Goal: Transaction & Acquisition: Book appointment/travel/reservation

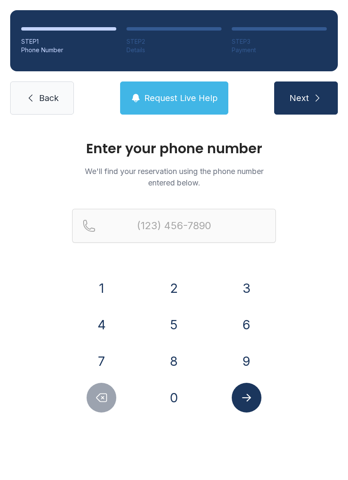
click at [181, 359] on button "8" at bounding box center [174, 361] width 30 height 30
click at [112, 326] on button "4" at bounding box center [102, 325] width 30 height 30
click at [107, 358] on button "7" at bounding box center [102, 361] width 30 height 30
click at [104, 327] on button "4" at bounding box center [102, 325] width 30 height 30
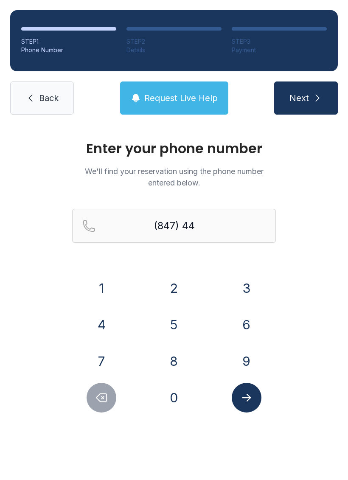
click at [174, 324] on button "5" at bounding box center [174, 325] width 30 height 30
click at [179, 399] on button "0" at bounding box center [174, 398] width 30 height 30
click at [172, 285] on button "2" at bounding box center [174, 288] width 30 height 30
click at [249, 319] on button "6" at bounding box center [247, 325] width 30 height 30
click at [246, 352] on button "9" at bounding box center [247, 361] width 30 height 30
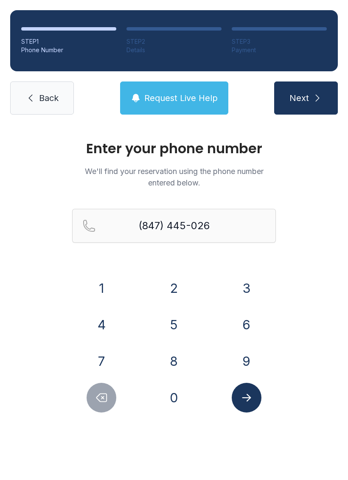
type input "[PHONE_NUMBER]"
click at [250, 397] on icon "Submit lookup form" at bounding box center [246, 398] width 9 height 8
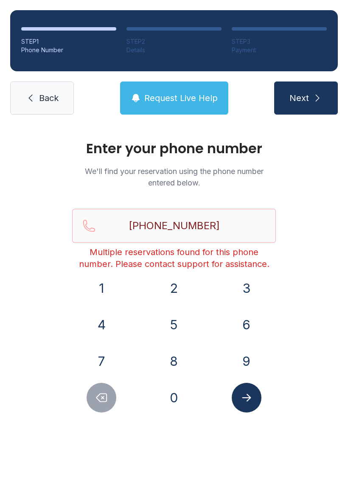
click at [313, 99] on icon "submit" at bounding box center [317, 98] width 10 height 10
click at [39, 99] on span "Back" at bounding box center [49, 98] width 20 height 12
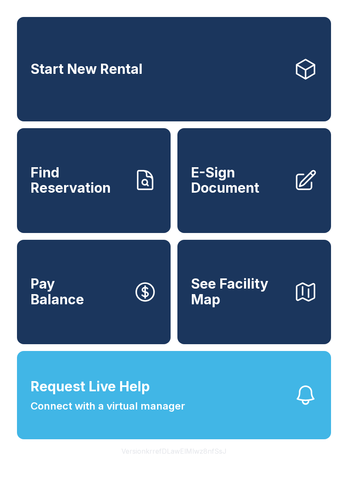
click at [191, 81] on link "Start New Rental" at bounding box center [174, 69] width 314 height 104
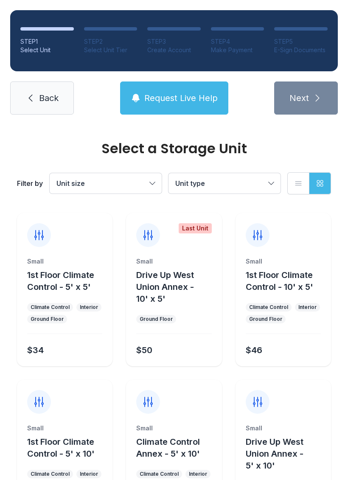
click at [277, 182] on button "Unit type" at bounding box center [224, 183] width 112 height 20
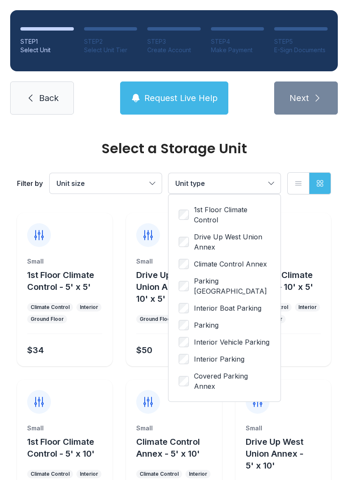
click at [216, 326] on span "Parking" at bounding box center [206, 325] width 25 height 10
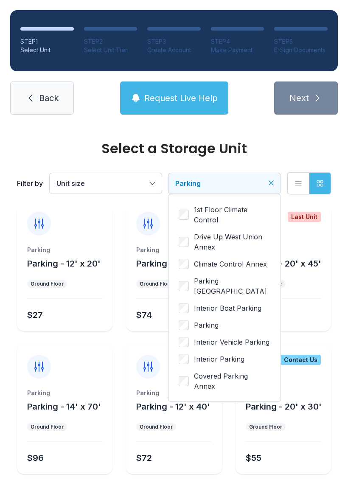
scroll to position [19, 0]
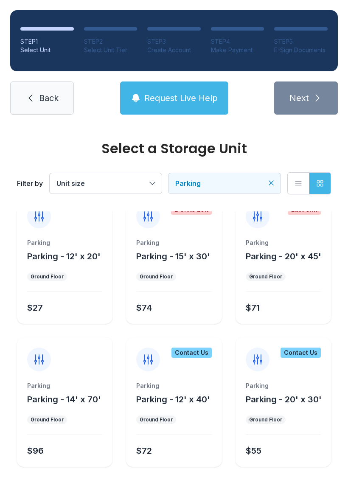
click at [80, 285] on div "Parking Parking - 12' x 20' Ground Floor $27" at bounding box center [64, 280] width 95 height 85
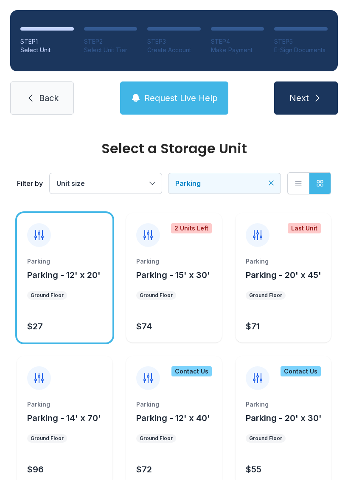
scroll to position [0, 0]
click at [191, 104] on button "Request Live Help" at bounding box center [174, 97] width 108 height 33
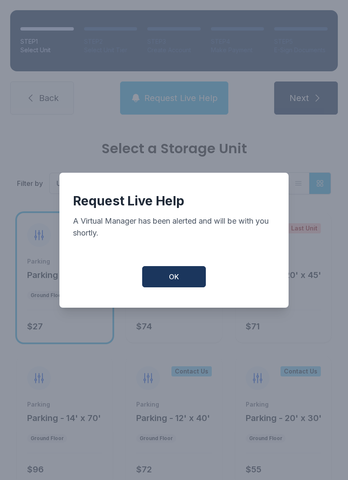
click at [183, 274] on button "OK" at bounding box center [174, 276] width 64 height 21
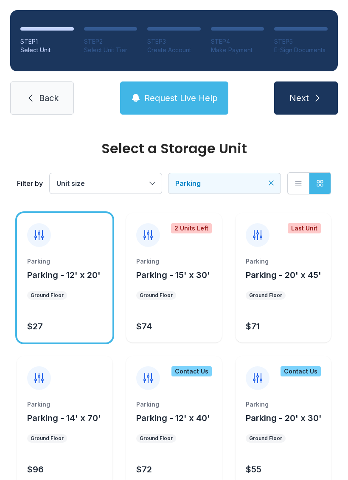
click at [195, 100] on span "Request Live Help" at bounding box center [180, 98] width 73 height 12
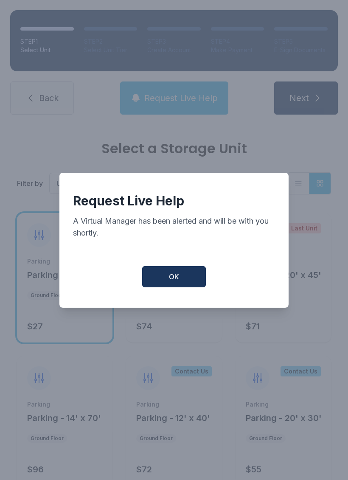
click at [190, 285] on button "OK" at bounding box center [174, 276] width 64 height 21
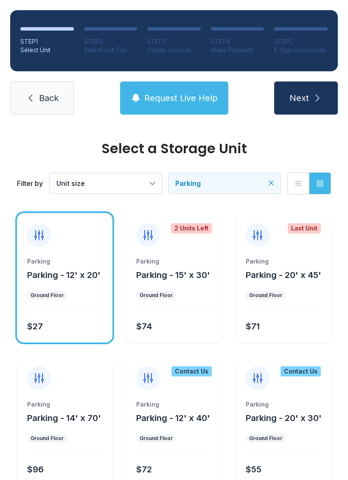
click at [49, 105] on link "Back" at bounding box center [42, 97] width 64 height 33
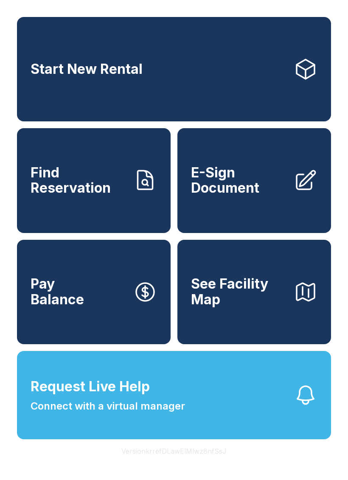
click at [129, 203] on link "Find Reservation" at bounding box center [94, 180] width 154 height 104
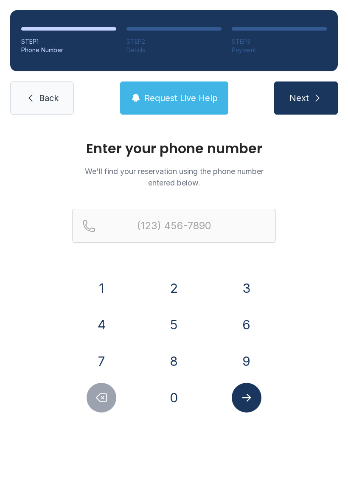
click at [59, 112] on link "Back" at bounding box center [42, 97] width 64 height 33
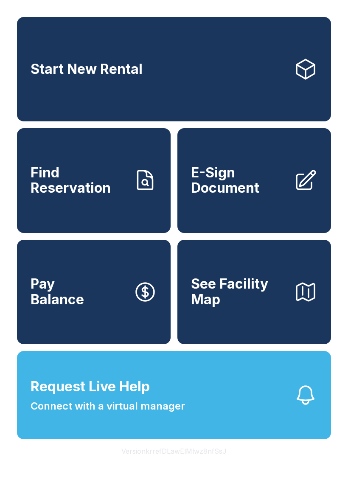
click at [111, 196] on span "Find Reservation" at bounding box center [79, 180] width 96 height 31
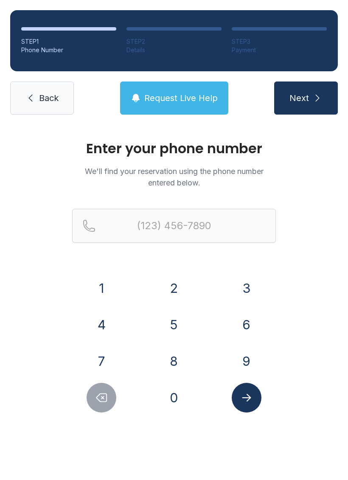
click at [178, 354] on button "8" at bounding box center [174, 361] width 30 height 30
click at [105, 319] on button "4" at bounding box center [102, 325] width 30 height 30
click at [107, 355] on button "7" at bounding box center [102, 361] width 30 height 30
click at [106, 323] on button "4" at bounding box center [102, 325] width 30 height 30
click at [106, 322] on button "4" at bounding box center [102, 325] width 30 height 30
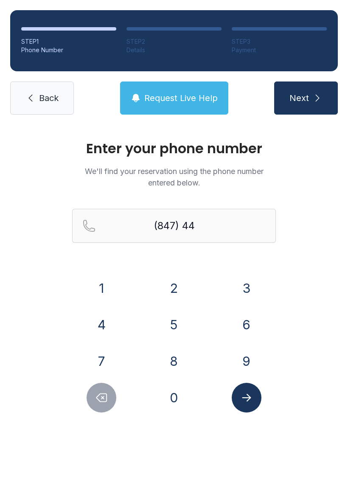
click at [170, 320] on button "5" at bounding box center [174, 325] width 30 height 30
click at [178, 397] on button "0" at bounding box center [174, 398] width 30 height 30
click at [179, 281] on button "2" at bounding box center [174, 288] width 30 height 30
click at [245, 302] on button "3" at bounding box center [247, 288] width 30 height 30
click at [254, 352] on button "9" at bounding box center [247, 361] width 30 height 30
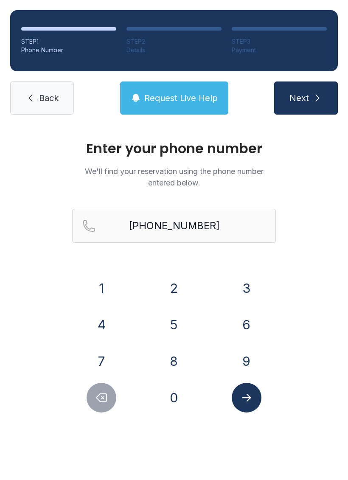
click at [245, 405] on button "Submit lookup form" at bounding box center [247, 398] width 30 height 30
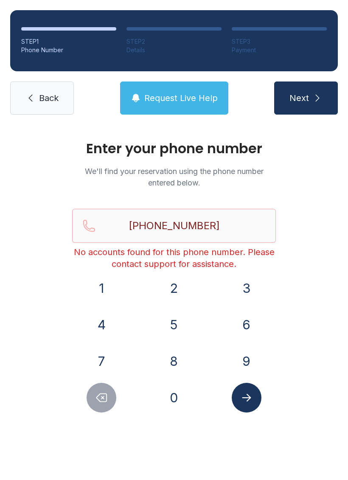
click at [167, 398] on button "0" at bounding box center [174, 398] width 30 height 30
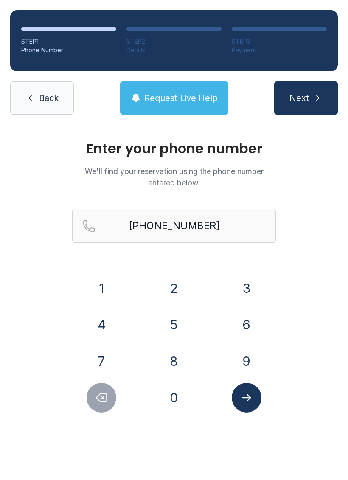
click at [248, 397] on icon "Submit lookup form" at bounding box center [246, 398] width 9 height 8
click at [252, 412] on div "Enter your phone number We'll find your reservation using the phone number ente…" at bounding box center [174, 286] width 348 height 322
click at [112, 397] on button "Delete number" at bounding box center [102, 398] width 30 height 30
click at [249, 320] on button "6" at bounding box center [247, 325] width 30 height 30
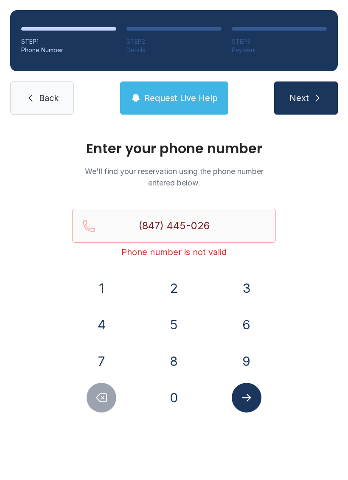
click at [249, 358] on button "9" at bounding box center [247, 361] width 30 height 30
click at [254, 400] on button "Submit lookup form" at bounding box center [247, 398] width 30 height 30
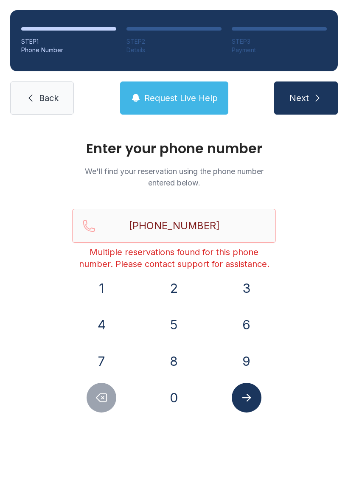
click at [101, 392] on icon "Delete number" at bounding box center [101, 397] width 13 height 13
type input "(847) 445-026"
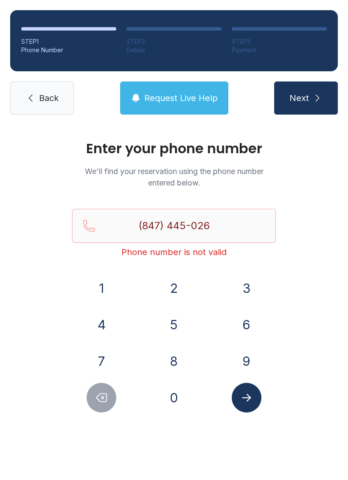
click at [51, 101] on span "Back" at bounding box center [49, 98] width 20 height 12
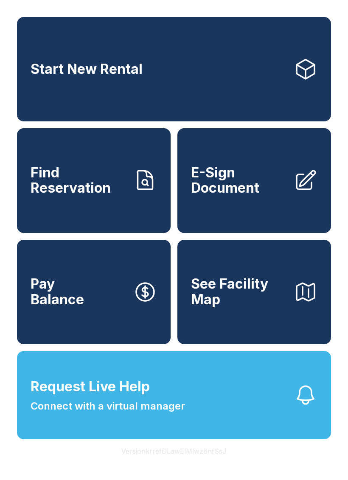
click at [109, 184] on span "Find Reservation" at bounding box center [79, 180] width 96 height 31
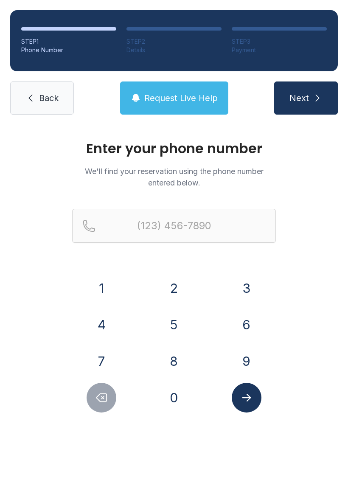
click at [182, 359] on button "8" at bounding box center [174, 361] width 30 height 30
click at [105, 327] on button "4" at bounding box center [102, 325] width 30 height 30
click at [106, 357] on button "7" at bounding box center [102, 361] width 30 height 30
click at [106, 326] on button "4" at bounding box center [102, 325] width 30 height 30
click at [106, 325] on button "4" at bounding box center [102, 325] width 30 height 30
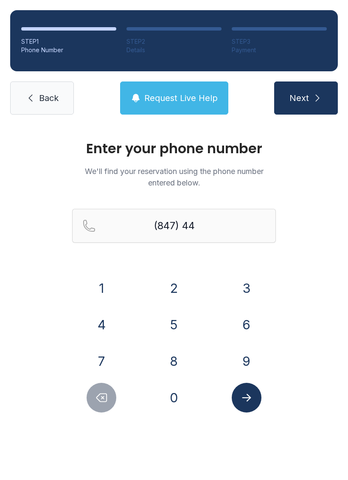
click at [171, 324] on button "5" at bounding box center [174, 325] width 30 height 30
click at [178, 403] on button "0" at bounding box center [174, 398] width 30 height 30
click at [176, 291] on button "2" at bounding box center [174, 288] width 30 height 30
click at [245, 325] on button "6" at bounding box center [247, 325] width 30 height 30
click at [248, 355] on button "9" at bounding box center [247, 361] width 30 height 30
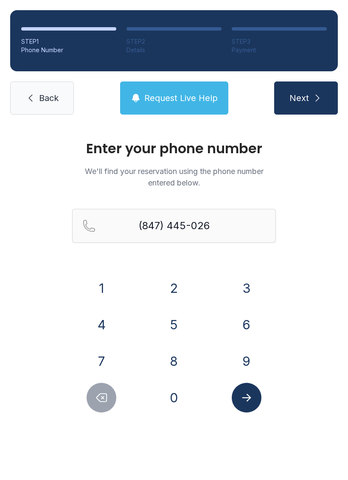
type input "[PHONE_NUMBER]"
click at [252, 398] on icon "Submit lookup form" at bounding box center [246, 397] width 13 height 13
select select "**"
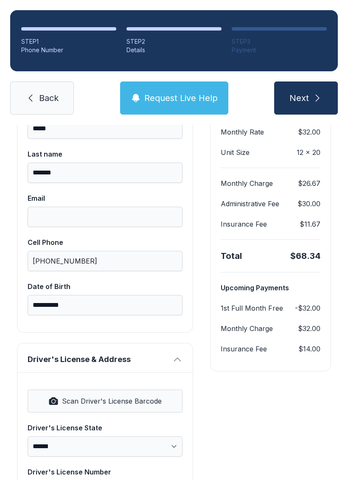
scroll to position [115, 0]
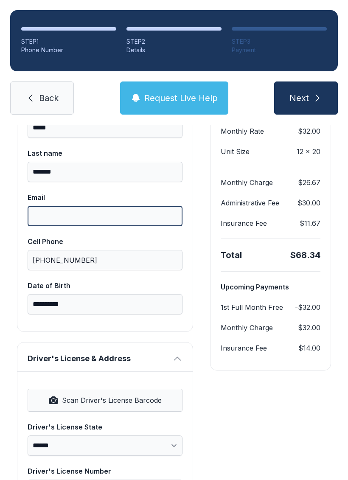
click at [135, 214] on input "Email" at bounding box center [105, 216] width 155 height 20
type input "**********"
click at [305, 98] on button "Next" at bounding box center [306, 97] width 64 height 33
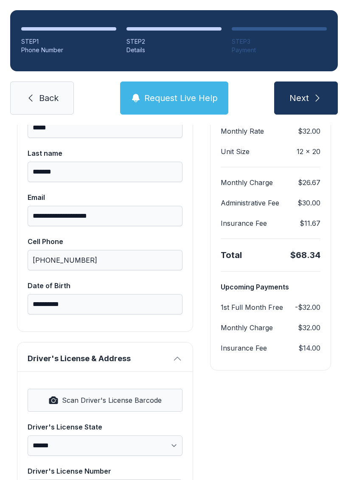
type input "*"
click at [305, 98] on button "Next" at bounding box center [306, 97] width 64 height 33
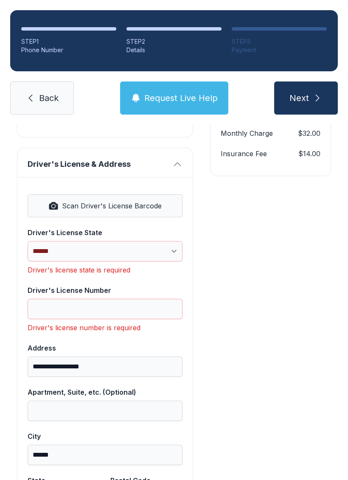
scroll to position [308, 0]
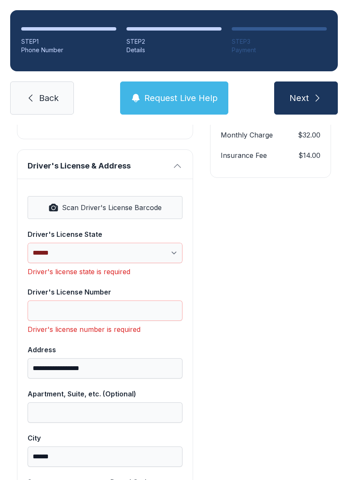
click at [143, 217] on button "Scan Driver's License Barcode" at bounding box center [105, 207] width 155 height 23
select select "**"
type input "*********"
type input "**********"
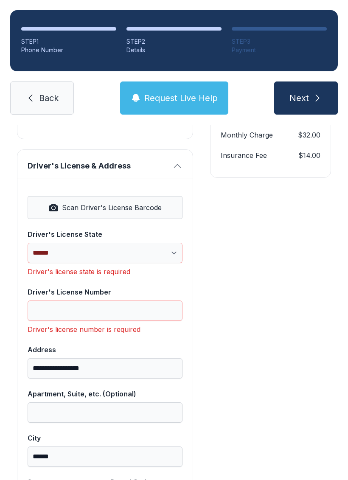
select select "**"
type input "*****"
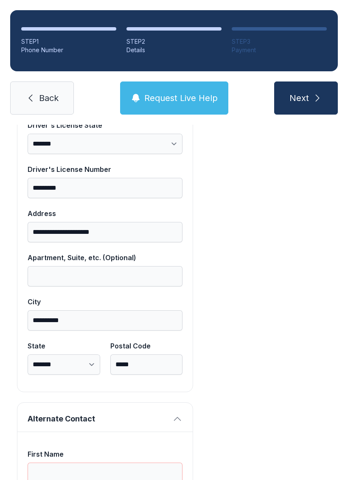
scroll to position [442, 0]
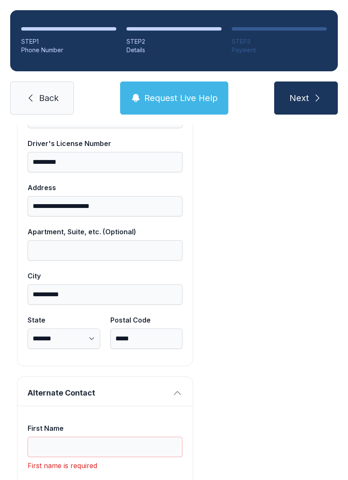
click at [108, 250] on input "Apartment, Suite, etc. (Optional)" at bounding box center [105, 250] width 155 height 20
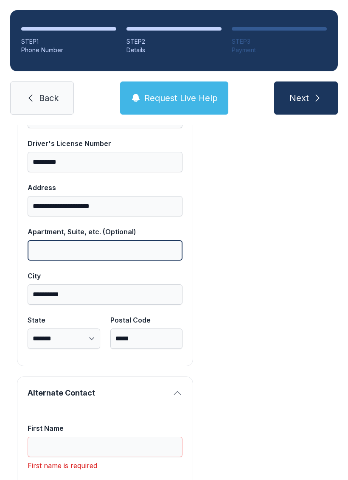
click at [107, 249] on input "Apartment, Suite, etc. (Optional)" at bounding box center [105, 250] width 155 height 20
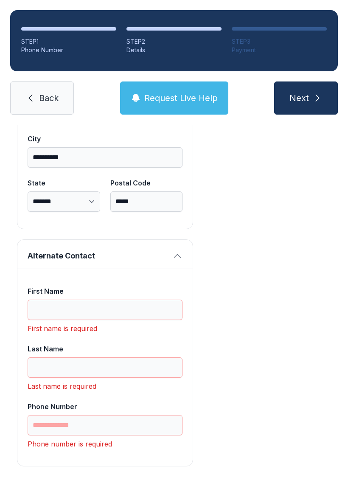
scroll to position [579, 0]
click at [132, 311] on input "First Name" at bounding box center [105, 310] width 155 height 20
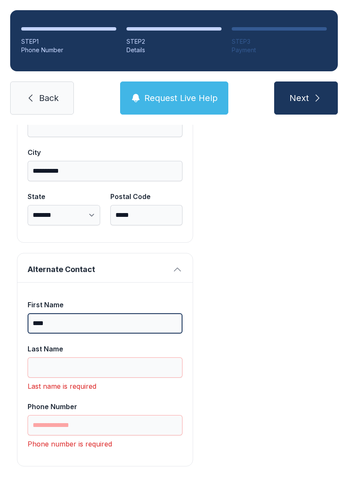
scroll to position [565, 0]
type input "****"
click at [305, 98] on button "Next" at bounding box center [306, 97] width 64 height 33
type input "*"
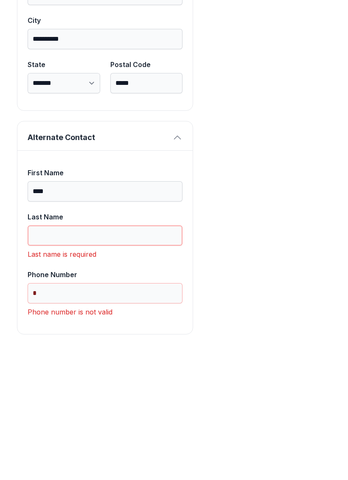
click at [153, 358] on input "Last Name" at bounding box center [105, 368] width 155 height 20
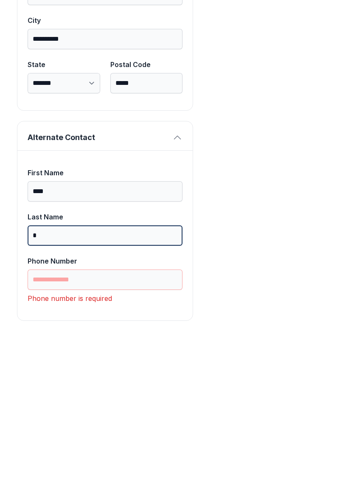
scroll to position [552, 0]
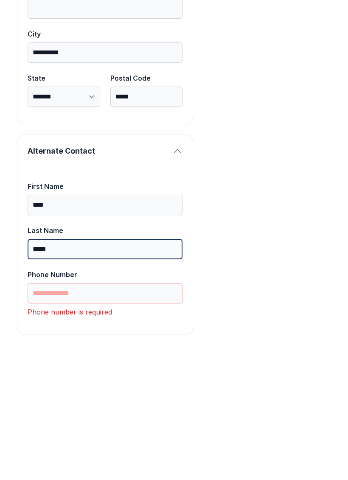
type input "*****"
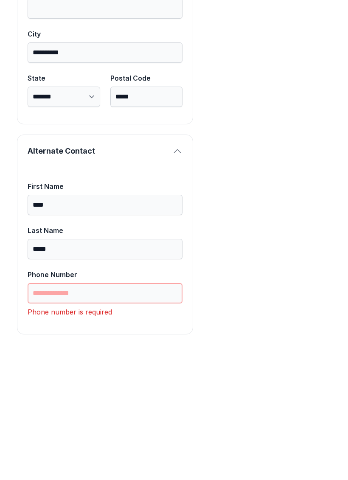
click at [129, 415] on input "Phone Number" at bounding box center [105, 425] width 155 height 20
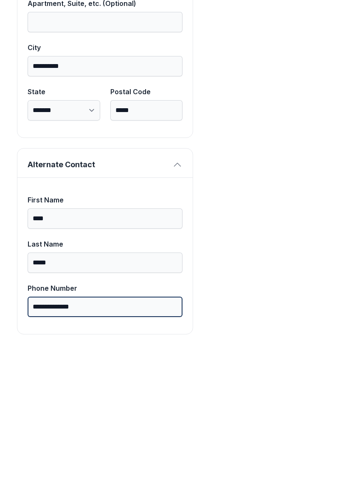
type input "**********"
click at [305, 81] on button "Next" at bounding box center [306, 97] width 64 height 33
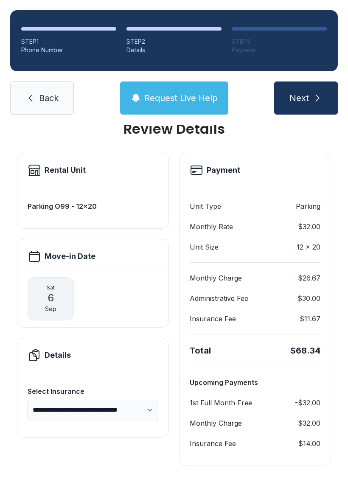
scroll to position [19, 0]
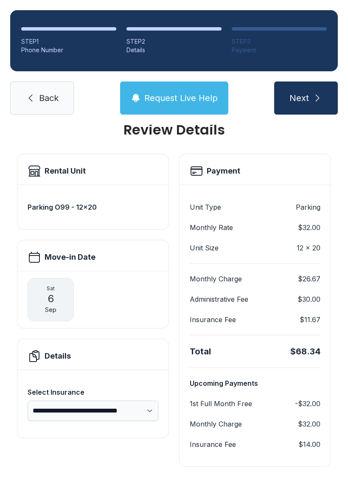
click at [306, 92] on span "Next" at bounding box center [299, 98] width 20 height 12
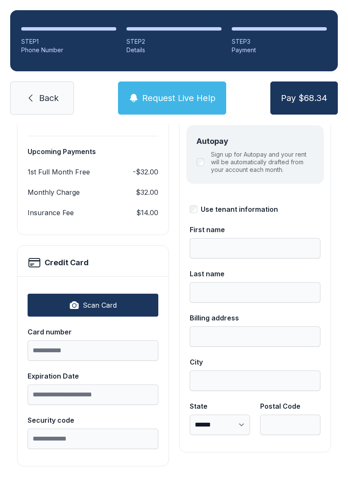
scroll to position [106, 0]
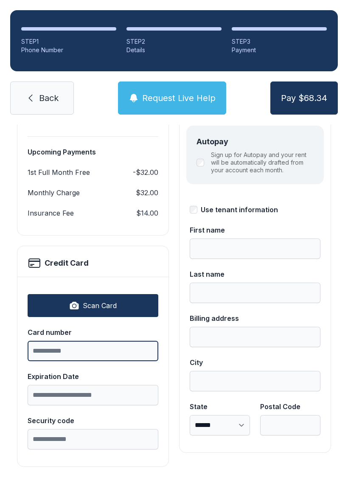
click at [109, 355] on input "Card number" at bounding box center [93, 351] width 131 height 20
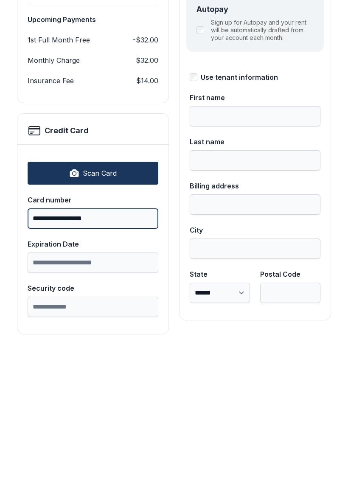
type input "**********"
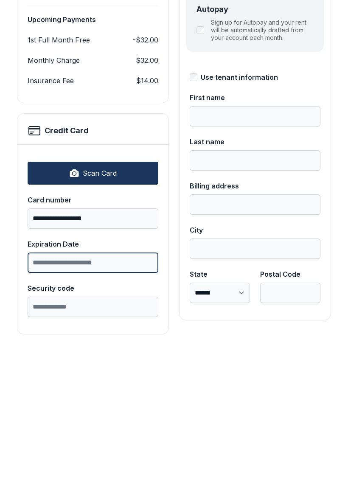
click at [102, 385] on input "Expiration Date" at bounding box center [93, 395] width 131 height 20
type input "*****"
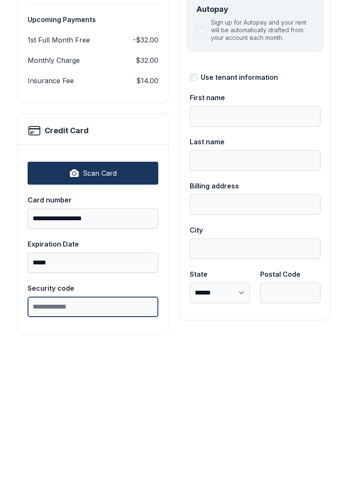
click at [106, 429] on input "Security code" at bounding box center [93, 439] width 131 height 20
type input "***"
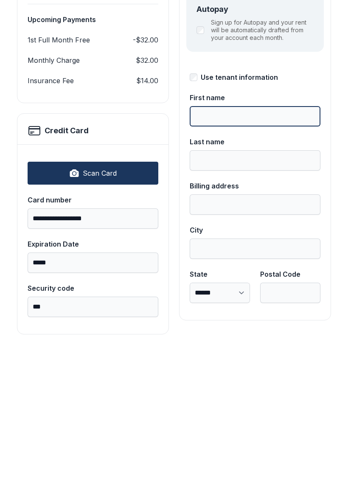
click at [258, 238] on input "First name" at bounding box center [255, 248] width 131 height 20
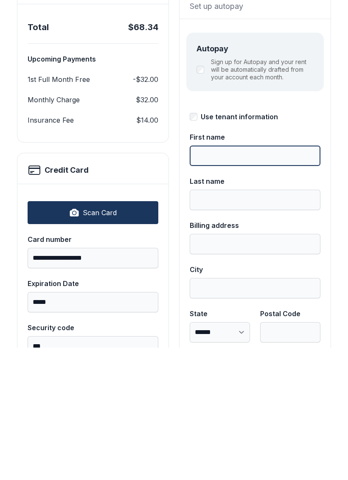
scroll to position [71, 0]
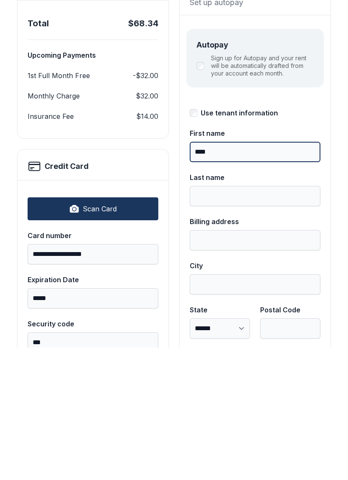
type input "****"
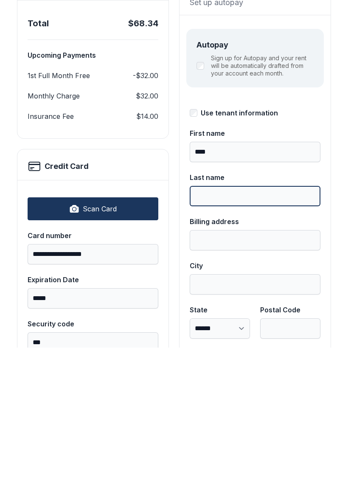
click at [250, 318] on input "Last name" at bounding box center [255, 328] width 131 height 20
type input "*****"
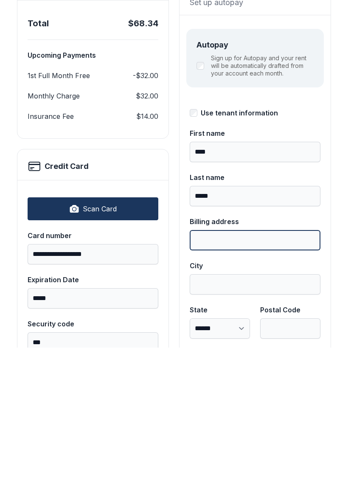
click at [257, 362] on input "Billing address" at bounding box center [255, 372] width 131 height 20
type input "**********"
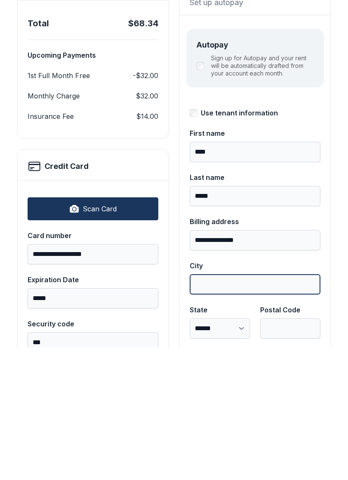
click at [232, 406] on input "City" at bounding box center [255, 416] width 131 height 20
type input "******"
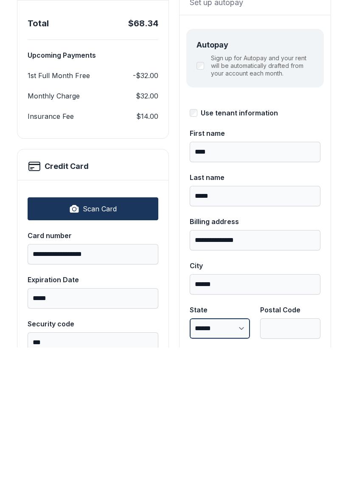
click at [235, 450] on select "**********" at bounding box center [220, 460] width 60 height 20
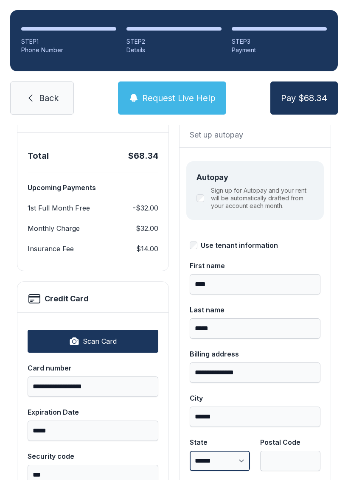
select select "**"
click at [283, 450] on input "Postal Code" at bounding box center [290, 460] width 60 height 20
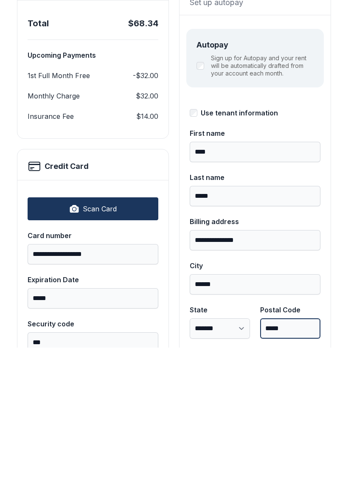
type input "*****"
click at [304, 81] on button "Pay $68.34" at bounding box center [303, 97] width 67 height 33
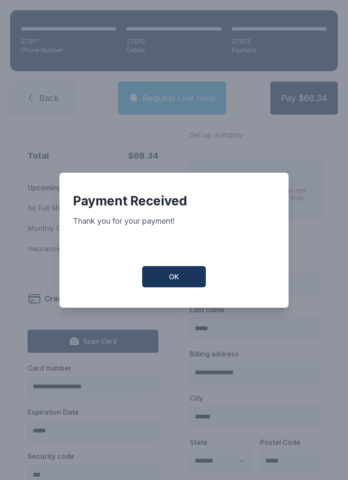
click at [187, 279] on button "OK" at bounding box center [174, 276] width 64 height 21
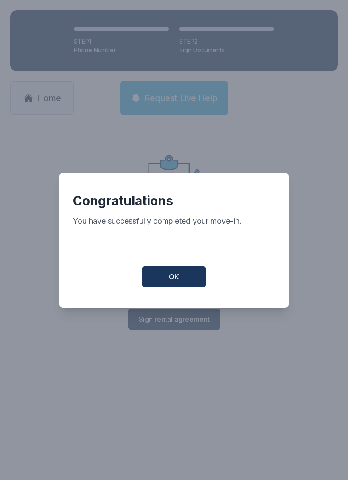
click at [186, 287] on button "OK" at bounding box center [174, 276] width 64 height 21
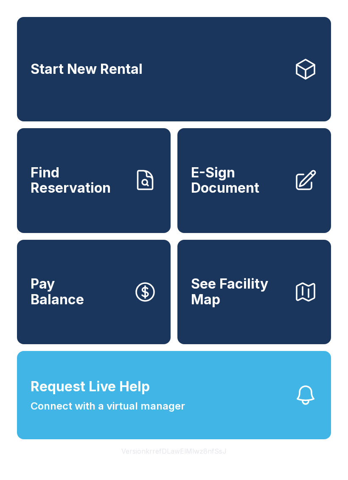
click at [185, 430] on button "Request Live Help Connect with a virtual manager" at bounding box center [174, 395] width 314 height 88
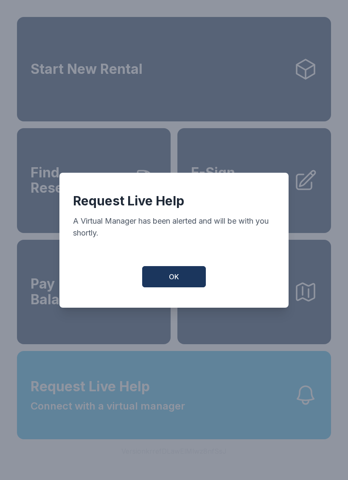
click at [157, 272] on button "OK" at bounding box center [174, 276] width 64 height 21
